Goal: Book appointment/travel/reservation

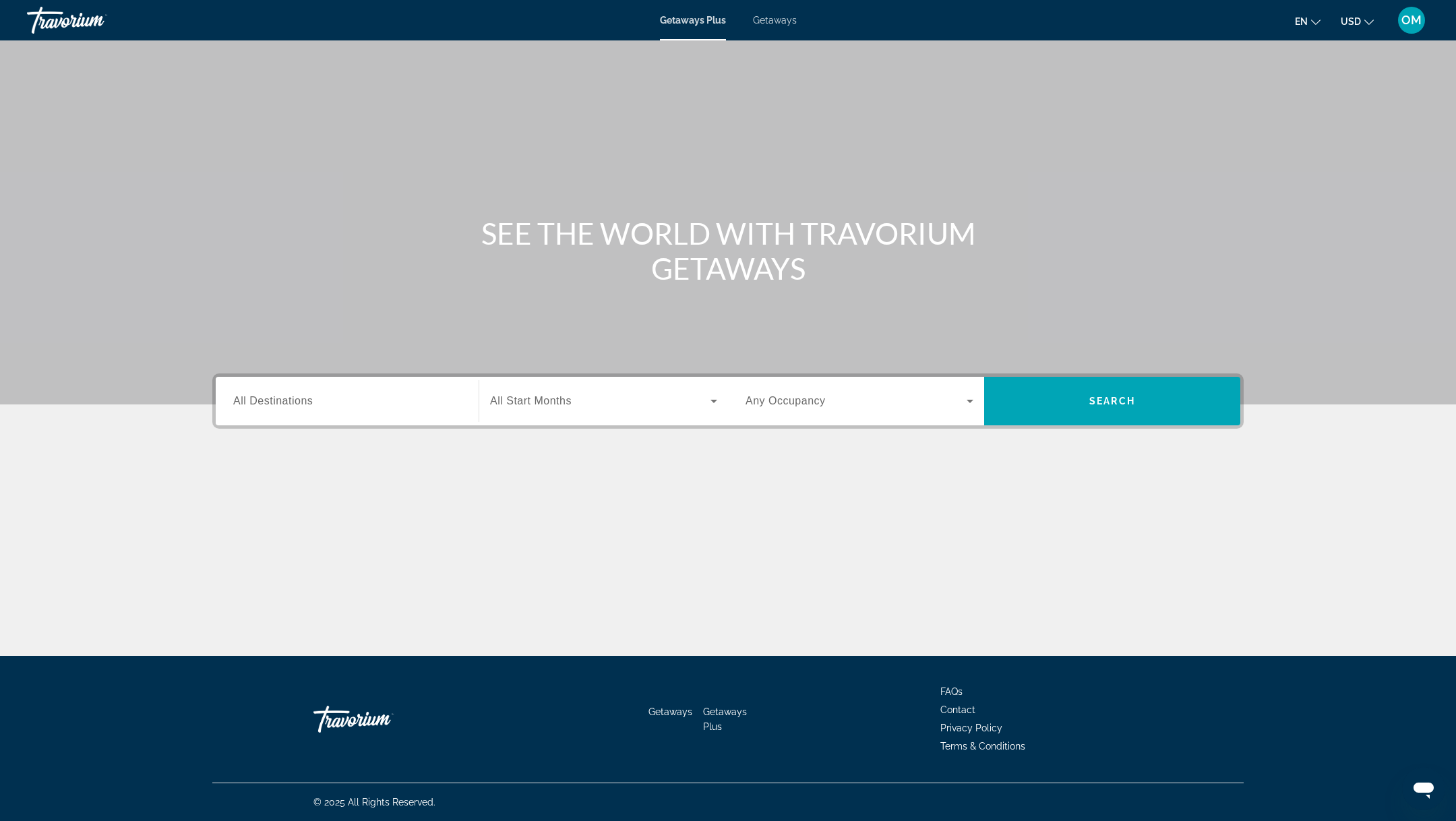
click at [767, 24] on span "Getaways" at bounding box center [775, 21] width 44 height 11
click at [357, 400] on input "Destination All Destinations" at bounding box center [347, 401] width 228 height 16
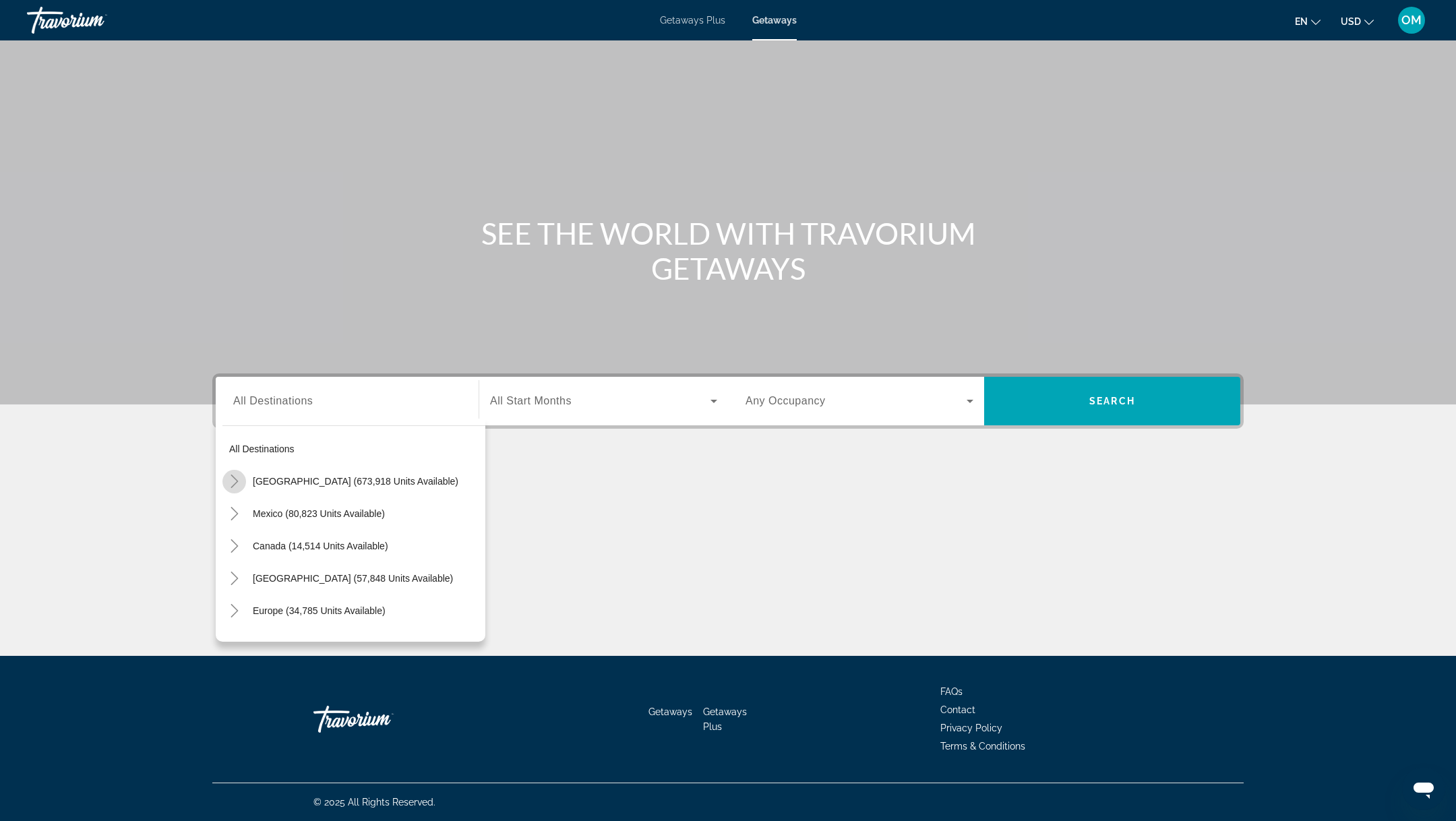
click at [234, 475] on icon "Toggle United States (673,918 units available)" at bounding box center [235, 481] width 14 height 14
click at [238, 478] on icon "Toggle United States (673,918 units available)" at bounding box center [235, 481] width 14 height 14
click at [235, 480] on icon "Toggle United States (673,918 units available)" at bounding box center [235, 481] width 14 height 14
click at [242, 541] on icon "Toggle Nevada (11,185 units available)" at bounding box center [248, 545] width 14 height 14
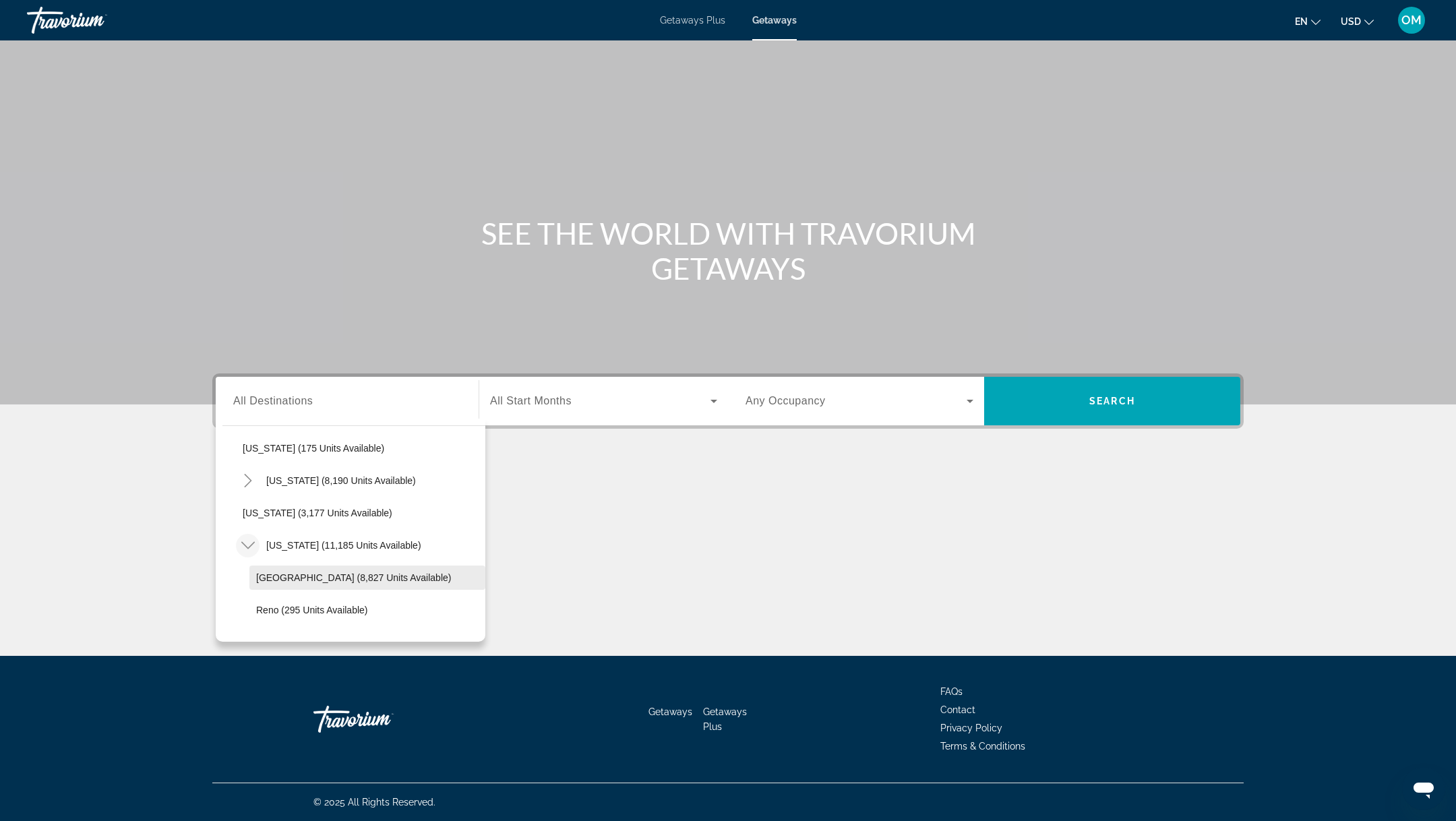
click at [256, 574] on span "[GEOGRAPHIC_DATA] (8,827 units available)" at bounding box center [353, 578] width 195 height 11
type input "**********"
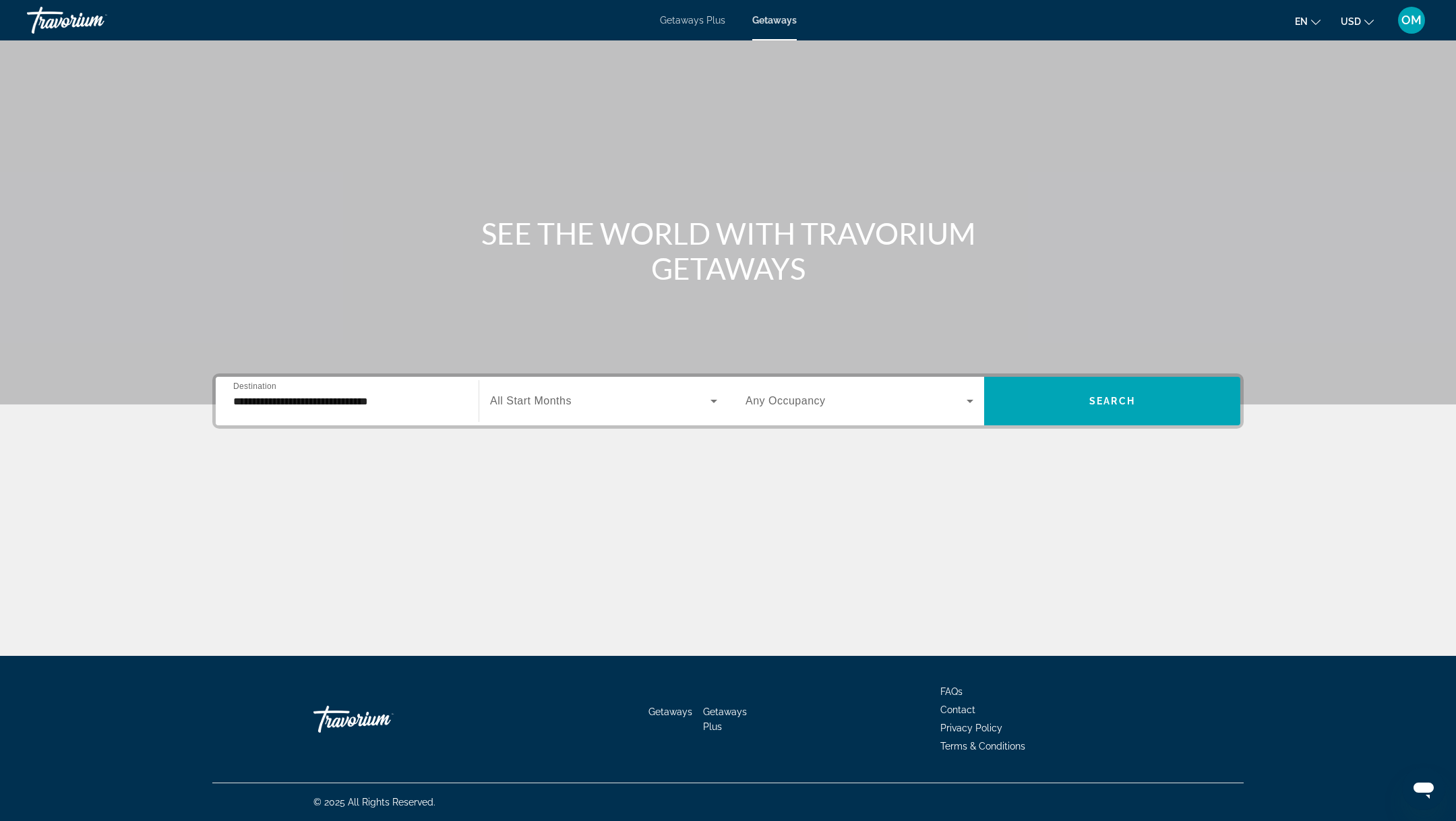
click at [550, 413] on div "Search widget" at bounding box center [603, 401] width 227 height 38
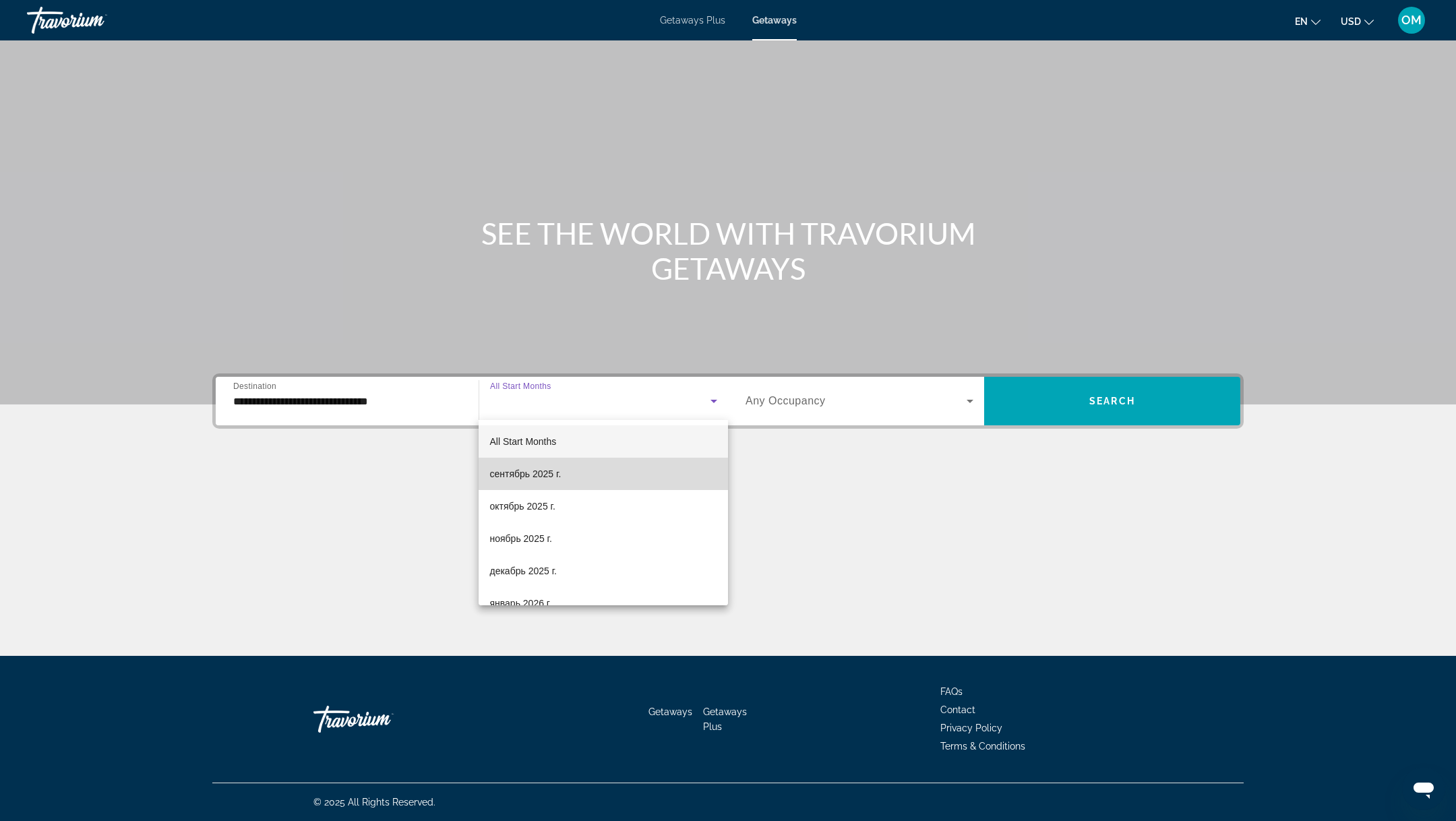
click at [543, 478] on span "сентябрь 2025 г." at bounding box center [525, 473] width 72 height 16
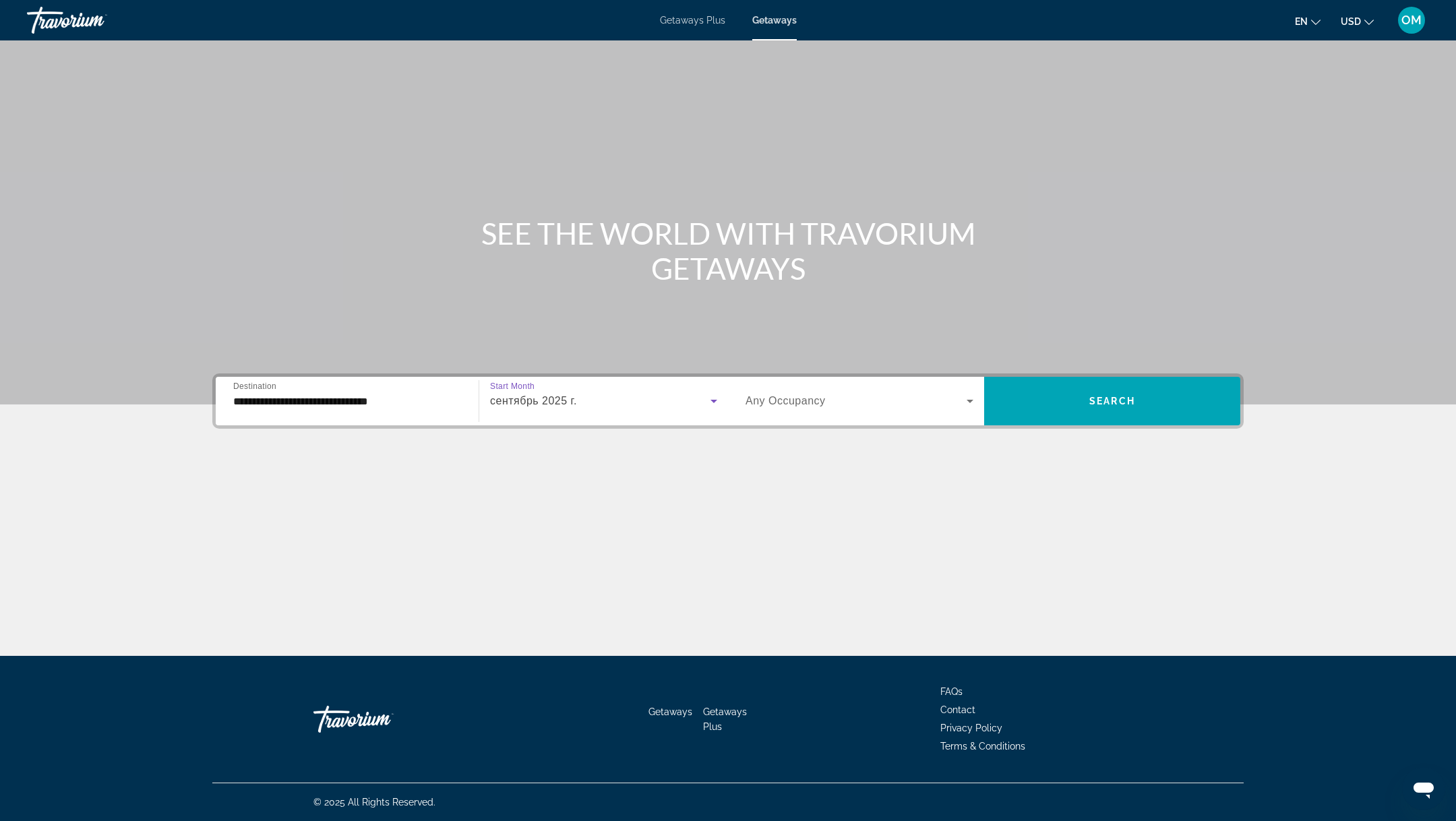
click at [768, 404] on span "Any Occupancy" at bounding box center [785, 400] width 80 height 12
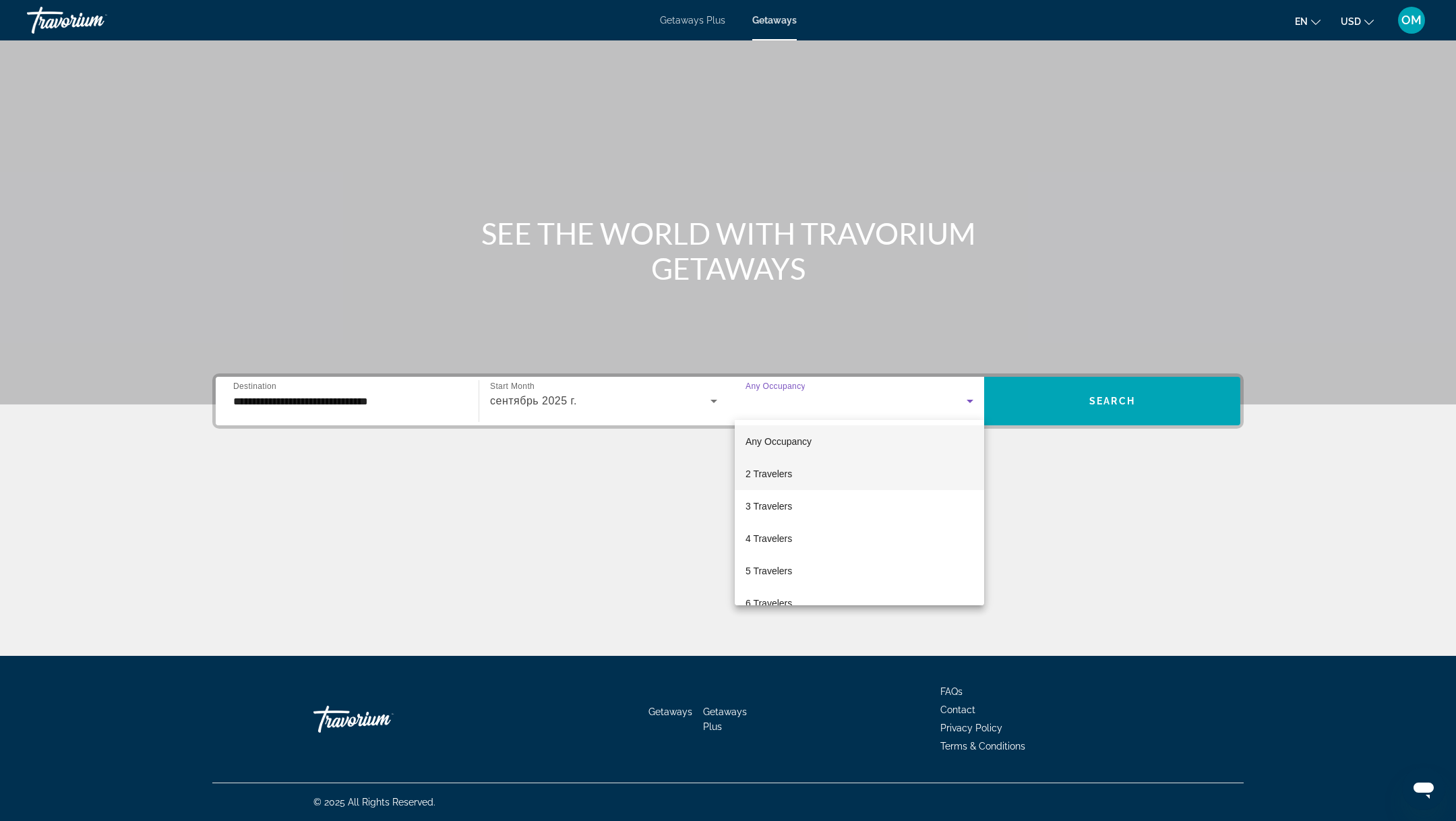
click at [767, 466] on span "2 Travelers" at bounding box center [769, 473] width 47 height 16
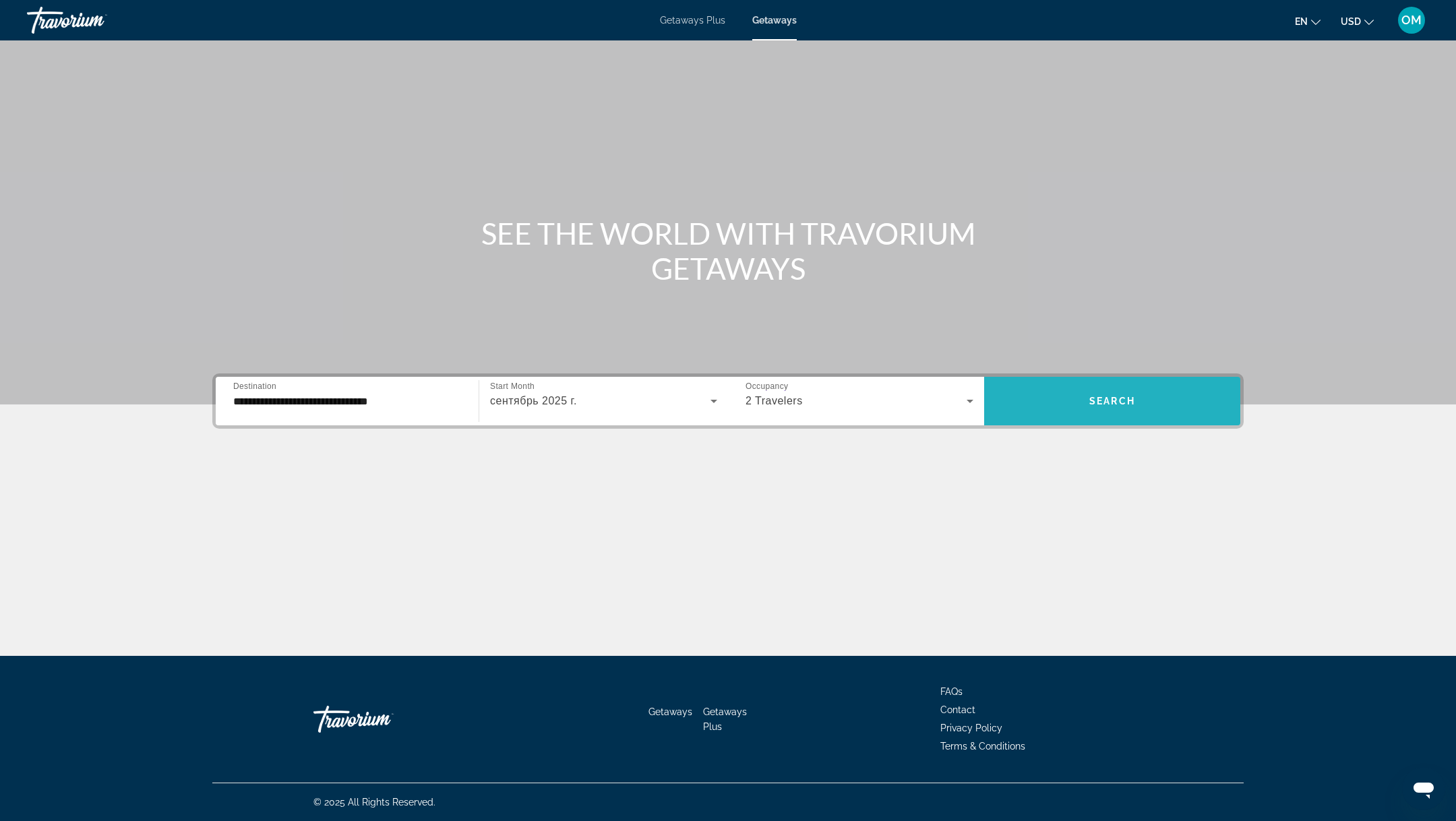
click at [1070, 402] on span "Search widget" at bounding box center [1112, 401] width 256 height 32
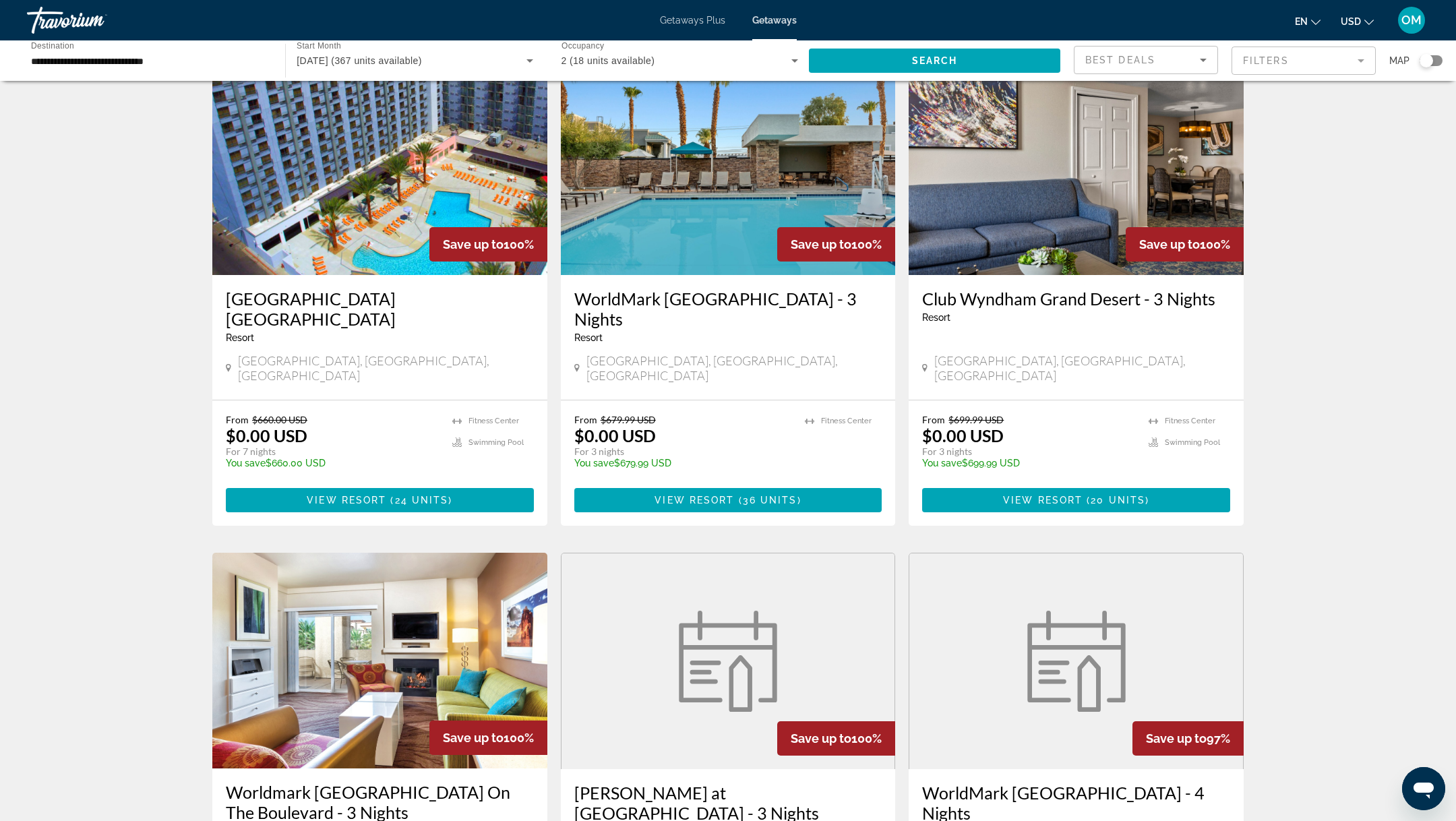
scroll to position [1399, 0]
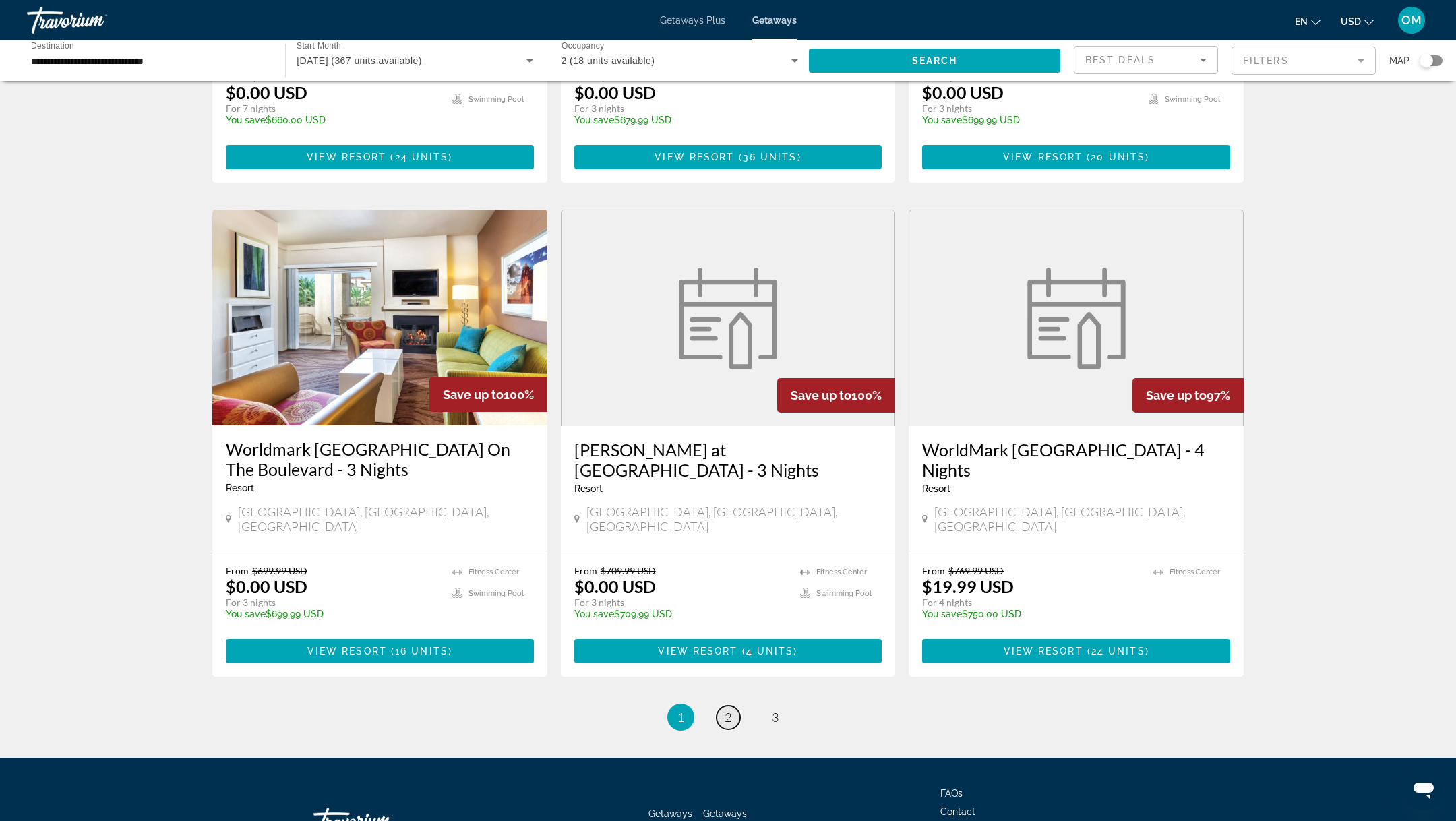
click at [722, 705] on link "page 2" at bounding box center [728, 717] width 23 height 23
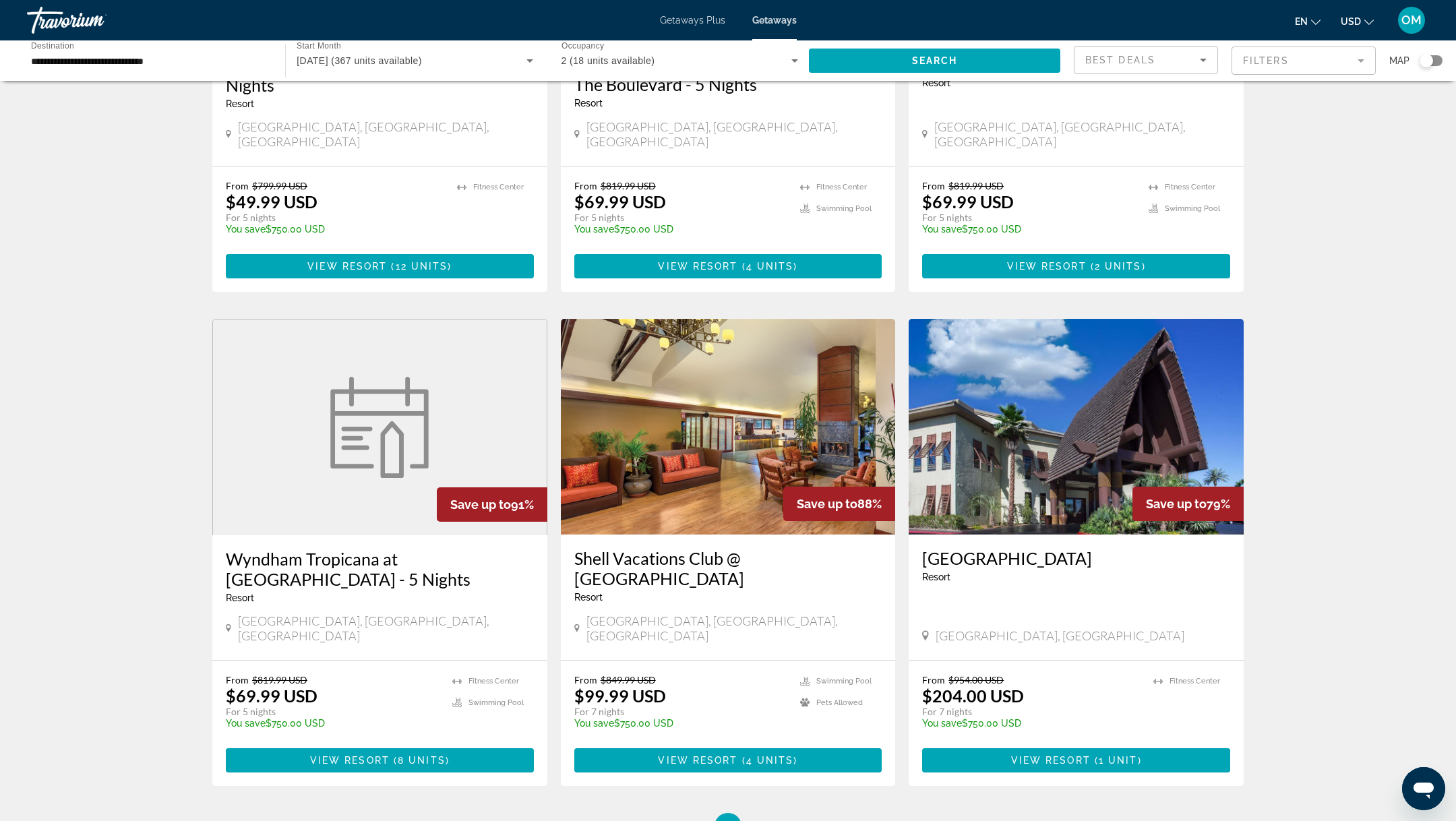
scroll to position [1385, 0]
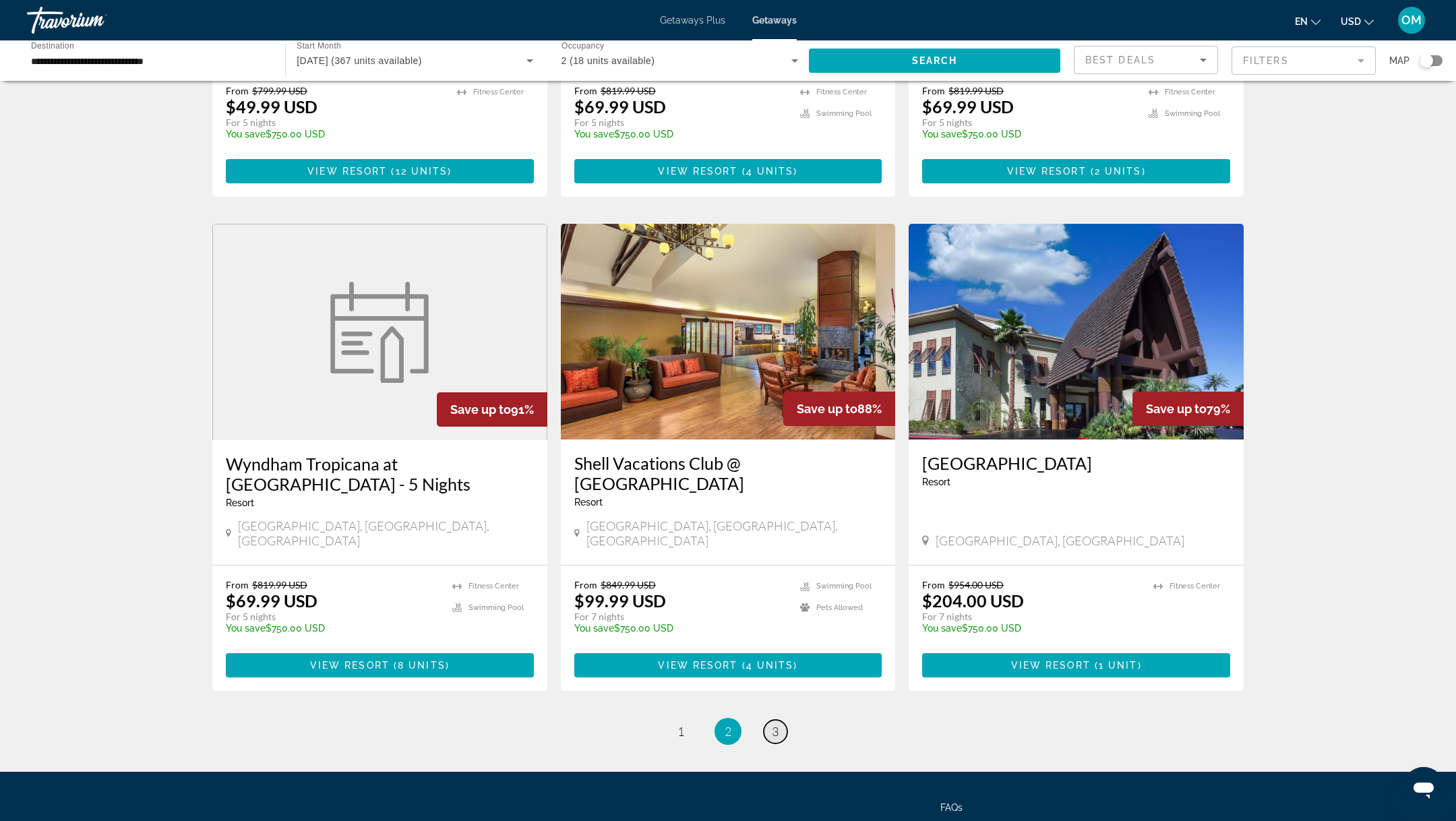
click at [772, 724] on span "3" at bounding box center [775, 731] width 7 height 15
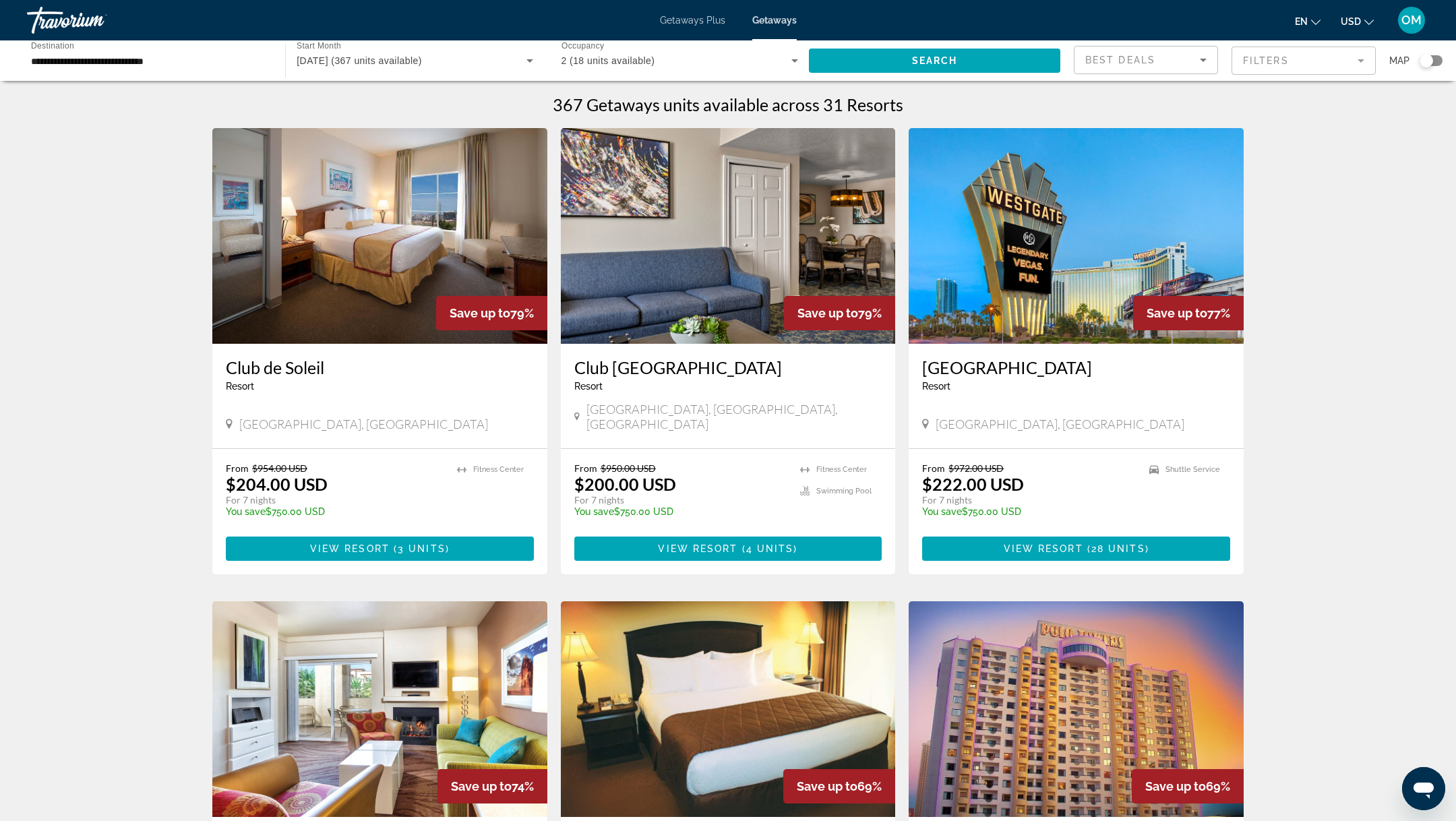
click at [328, 58] on span "[DATE] (367 units available)" at bounding box center [360, 61] width 125 height 11
click at [362, 98] on span "All Start Months" at bounding box center [330, 101] width 67 height 11
click at [428, 56] on span "Search widget" at bounding box center [411, 60] width 229 height 16
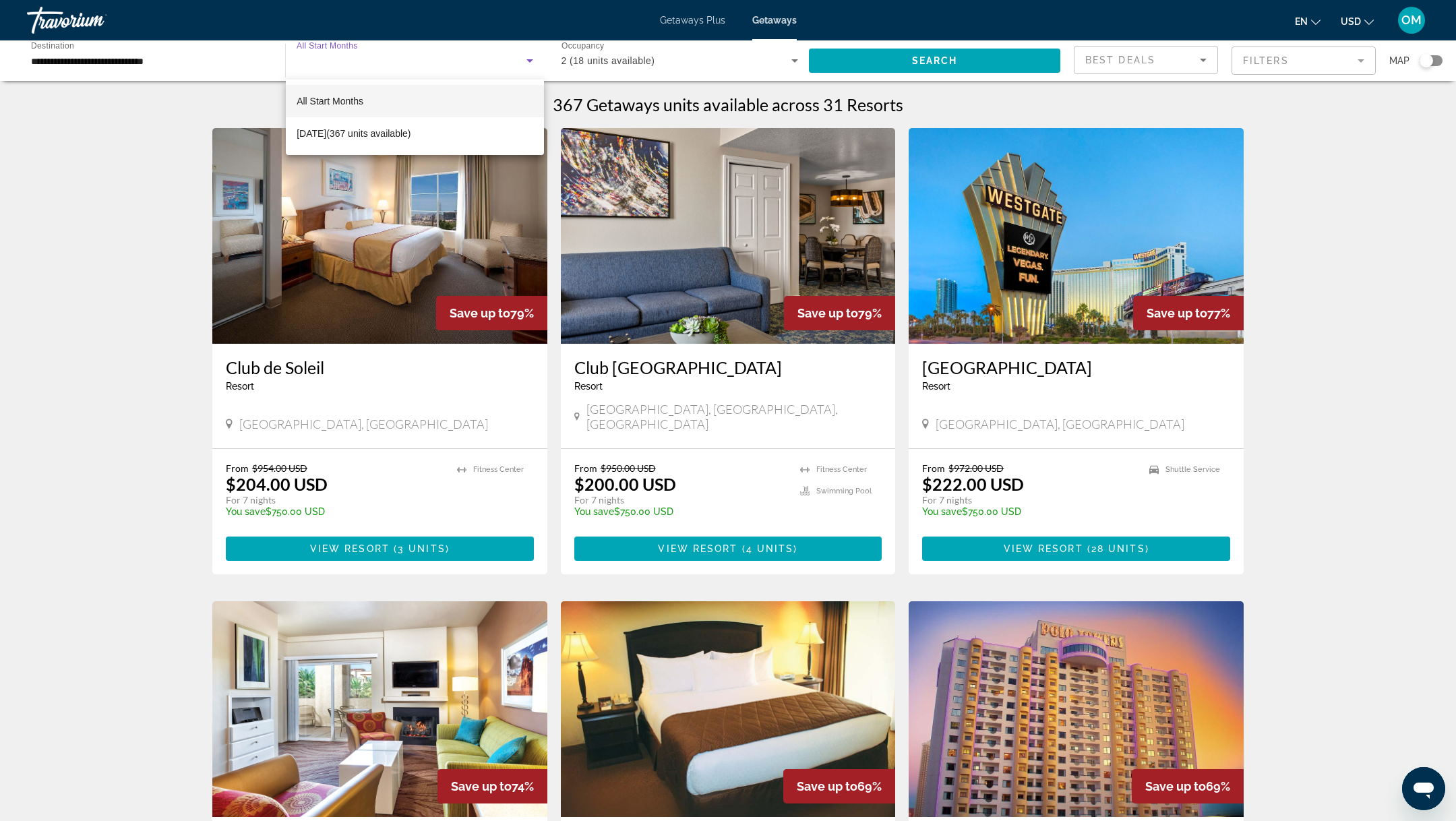
click at [163, 114] on div at bounding box center [728, 410] width 1456 height 821
click at [78, 59] on input "**********" at bounding box center [149, 61] width 236 height 16
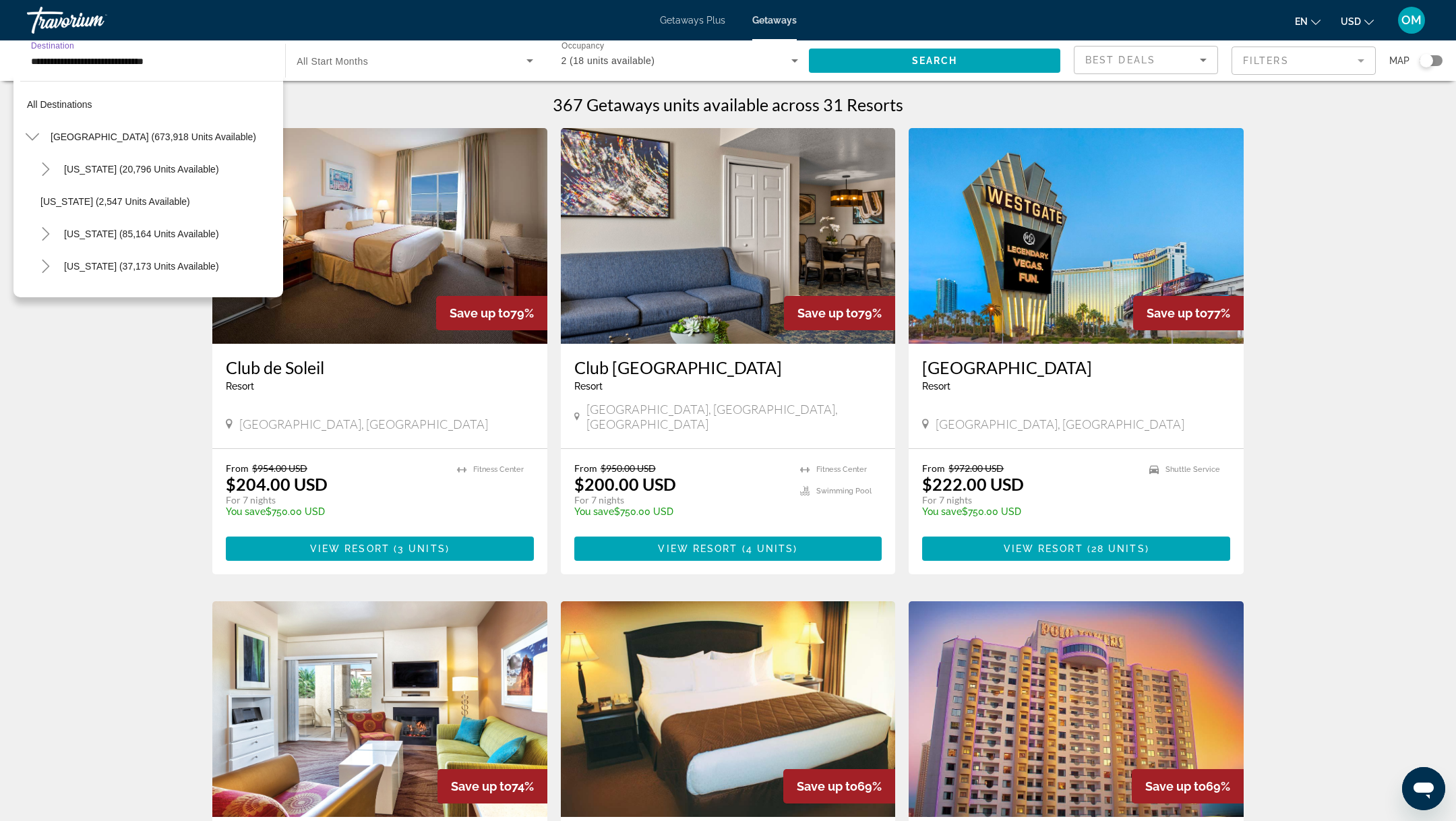
scroll to position [760, 0]
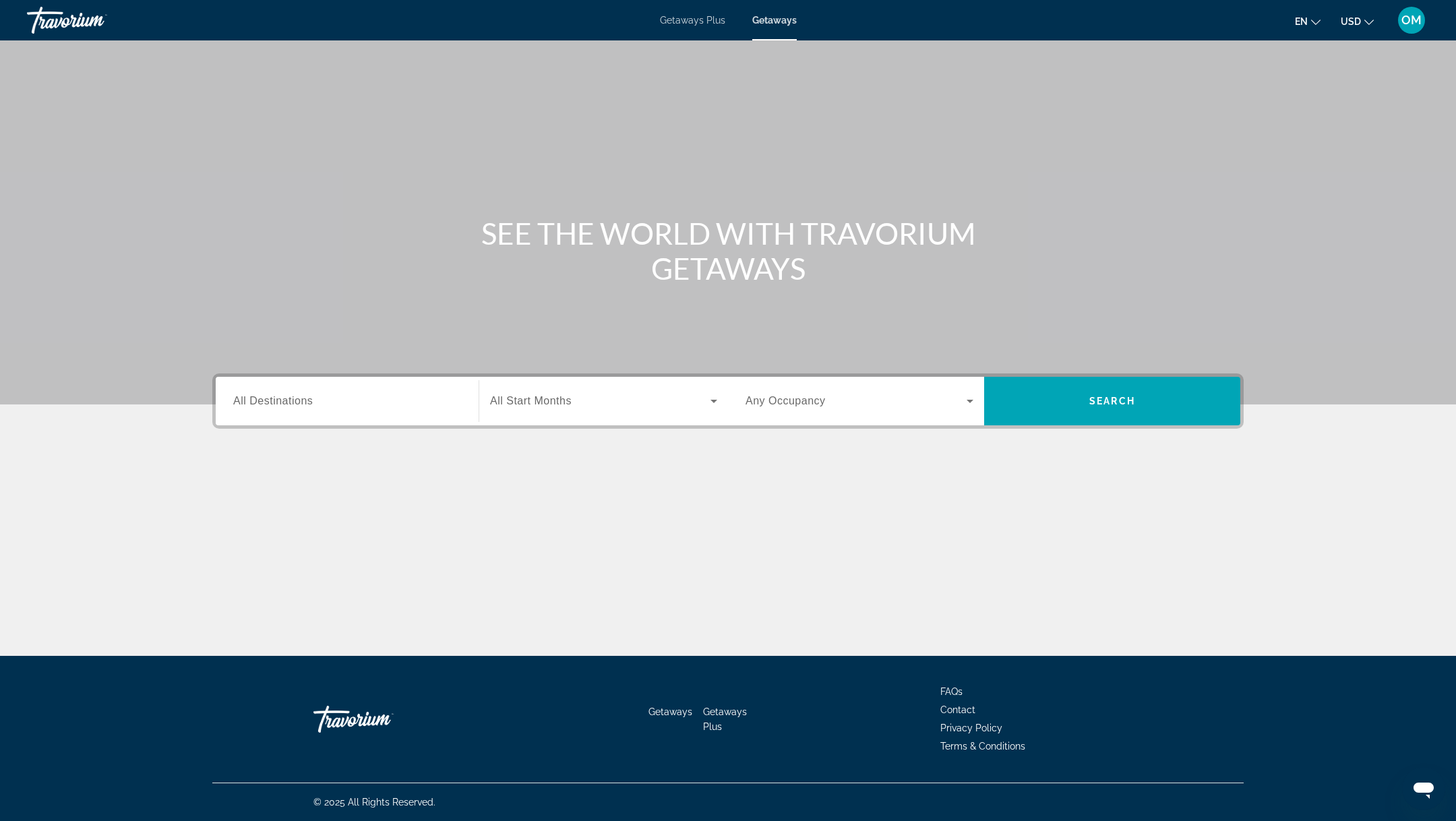
click at [282, 395] on span "All Destinations" at bounding box center [273, 400] width 79 height 12
click at [282, 395] on input "Destination All Destinations" at bounding box center [347, 401] width 228 height 16
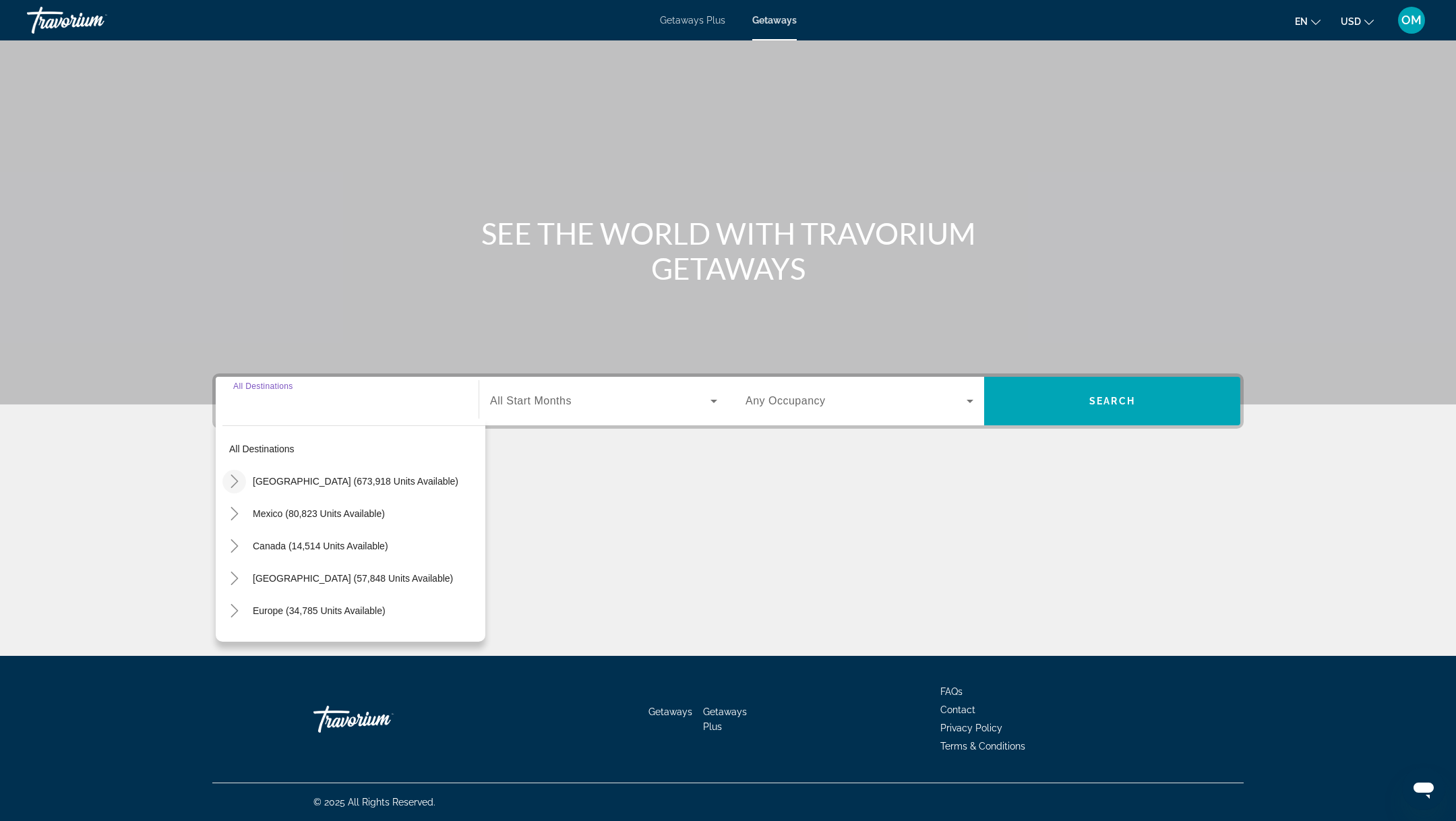
click at [227, 488] on mat-icon "Toggle United States (673,918 units available)" at bounding box center [234, 481] width 23 height 23
click at [247, 542] on icon "Toggle Nevada (11,185 units available)" at bounding box center [248, 548] width 14 height 14
click at [263, 575] on span "[GEOGRAPHIC_DATA] (8,827 units available)" at bounding box center [353, 581] width 195 height 11
type input "**********"
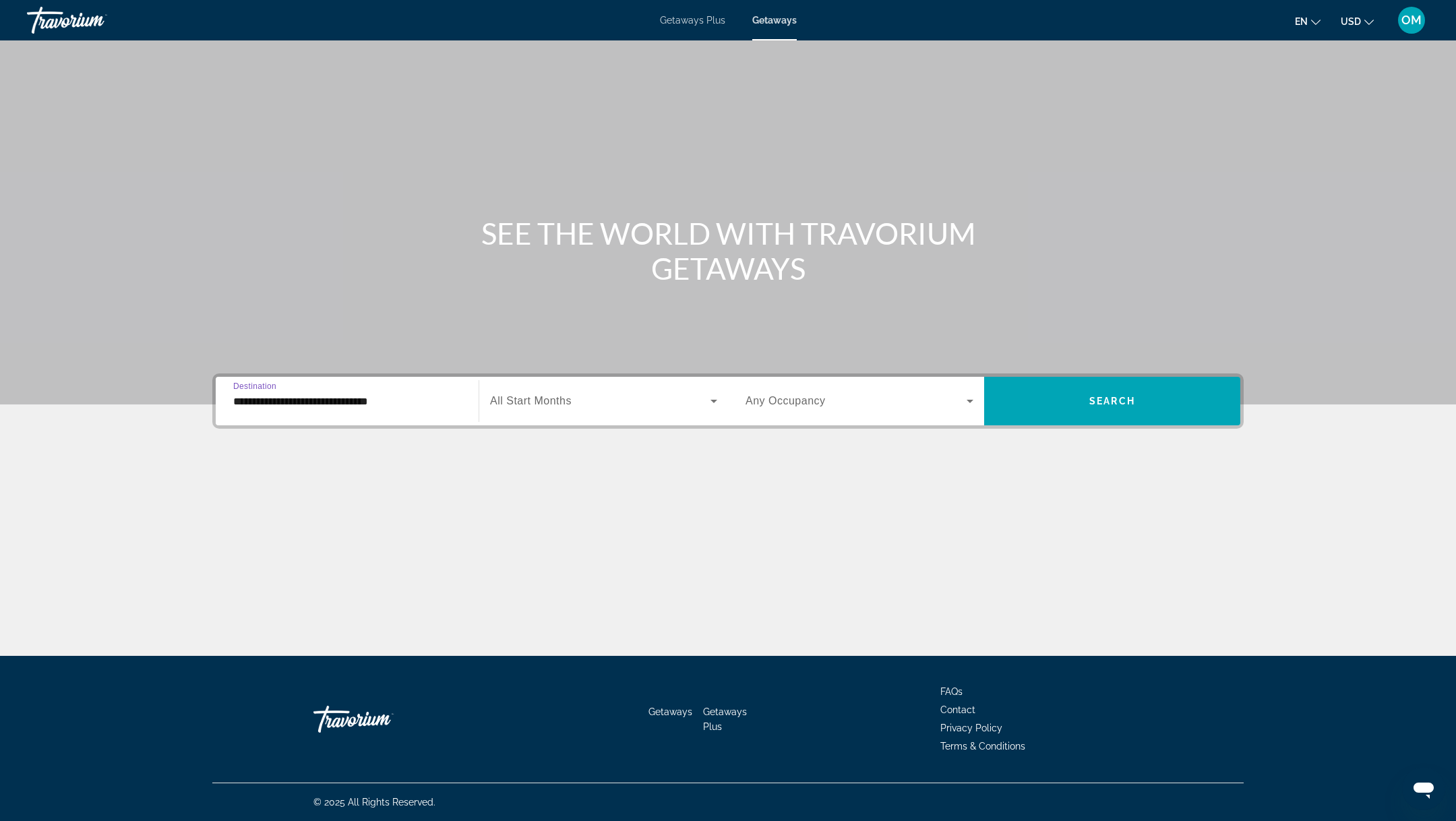
click at [522, 410] on div "Search widget" at bounding box center [603, 401] width 227 height 38
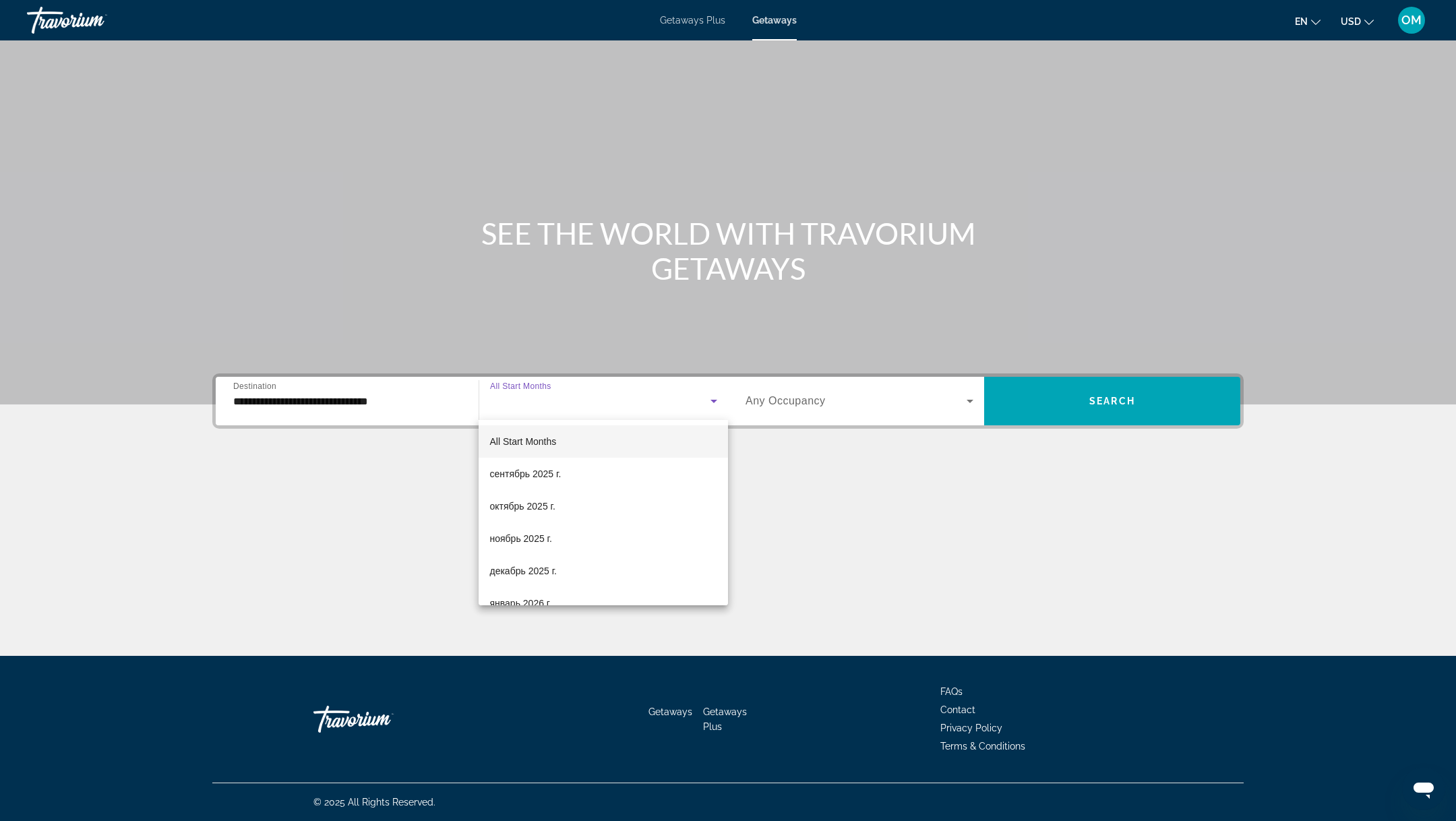
click at [331, 467] on div at bounding box center [728, 410] width 1456 height 821
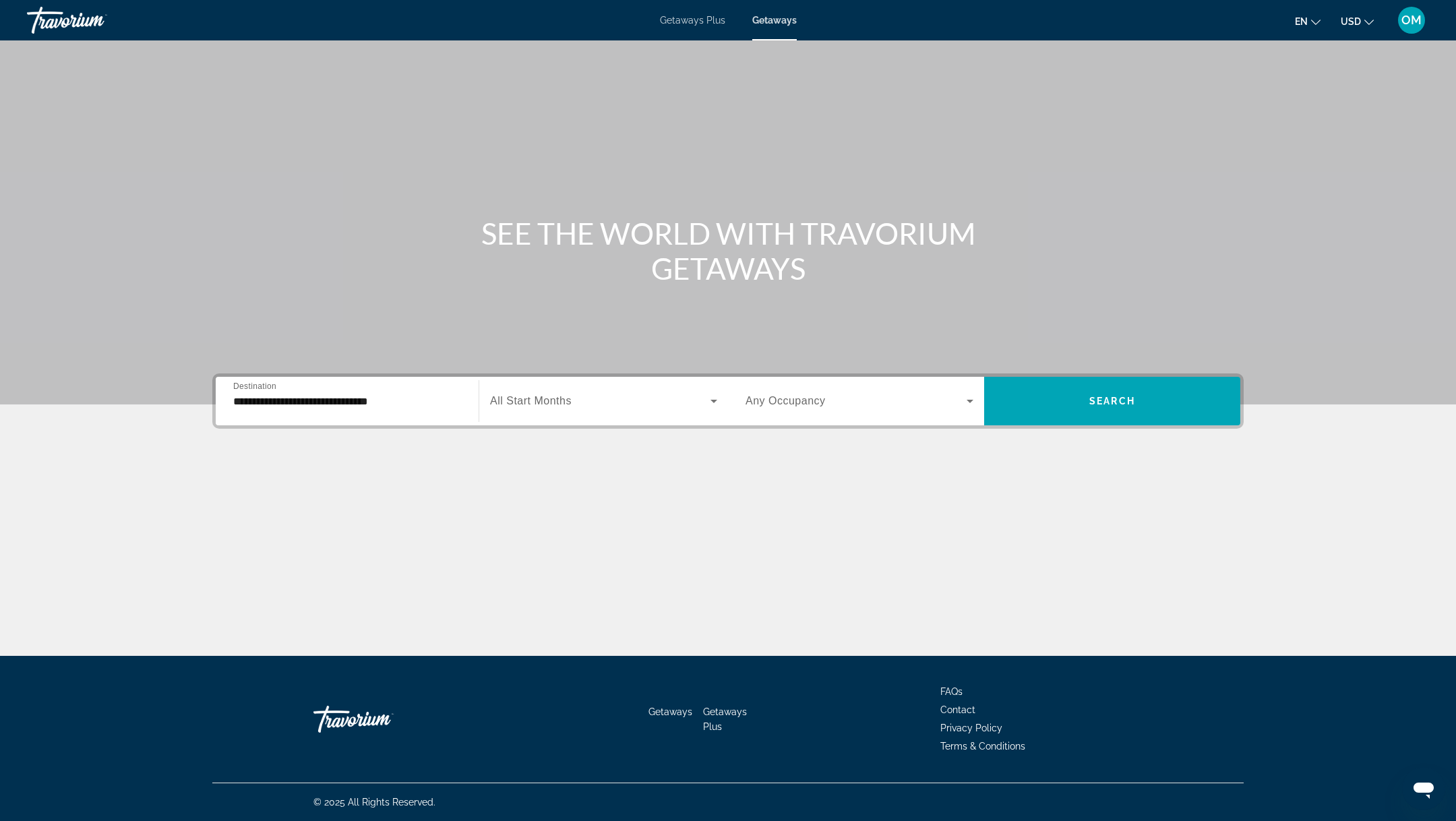
click at [65, 21] on div "Travorium" at bounding box center [94, 20] width 135 height 35
